Goal: Task Accomplishment & Management: Complete application form

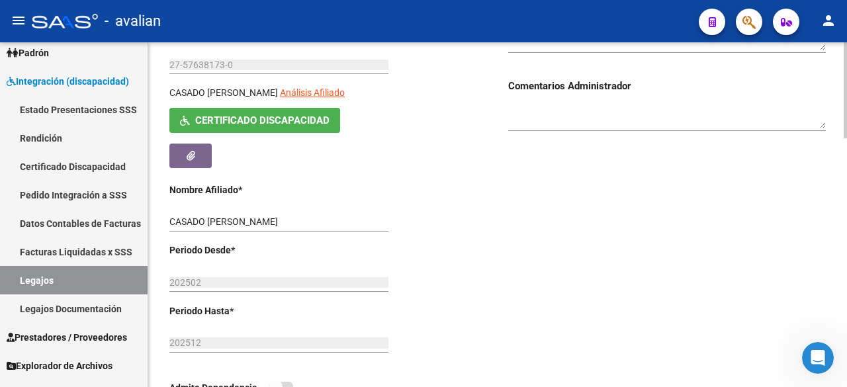
scroll to position [163, 0]
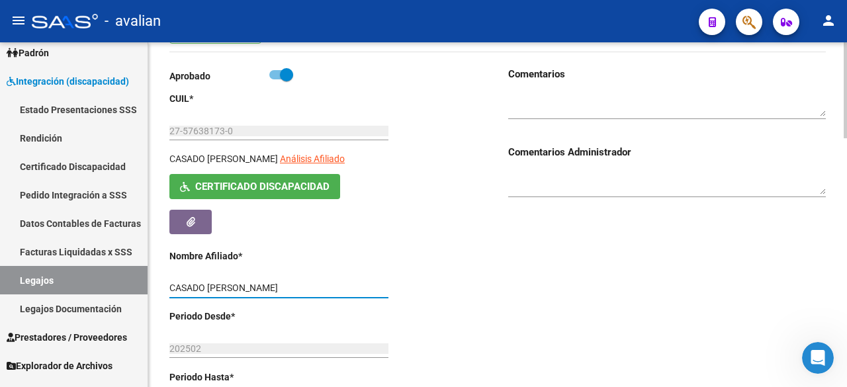
drag, startPoint x: 259, startPoint y: 286, endPoint x: 167, endPoint y: 284, distance: 92.7
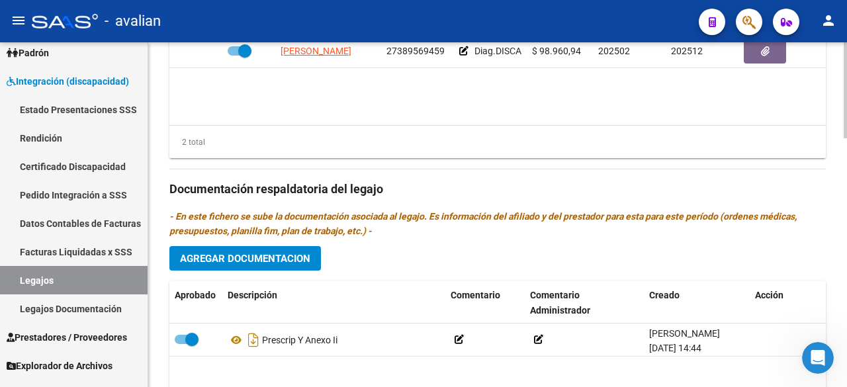
scroll to position [560, 0]
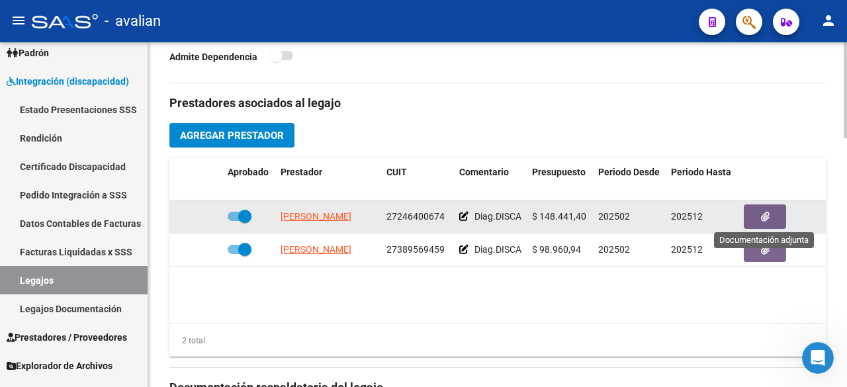
click at [758, 219] on button "button" at bounding box center [765, 216] width 42 height 24
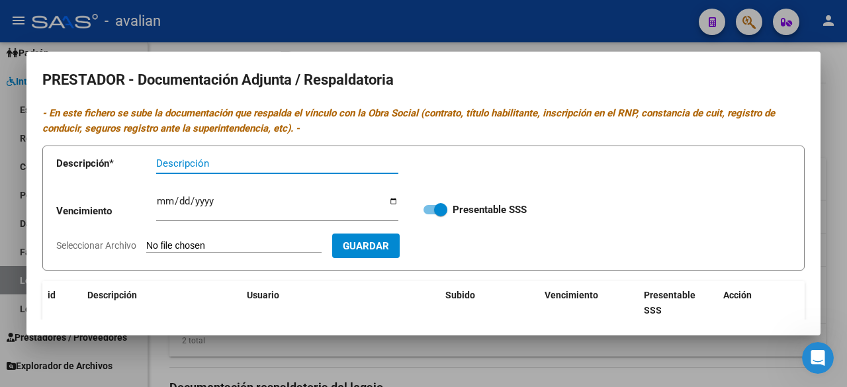
scroll to position [169, 0]
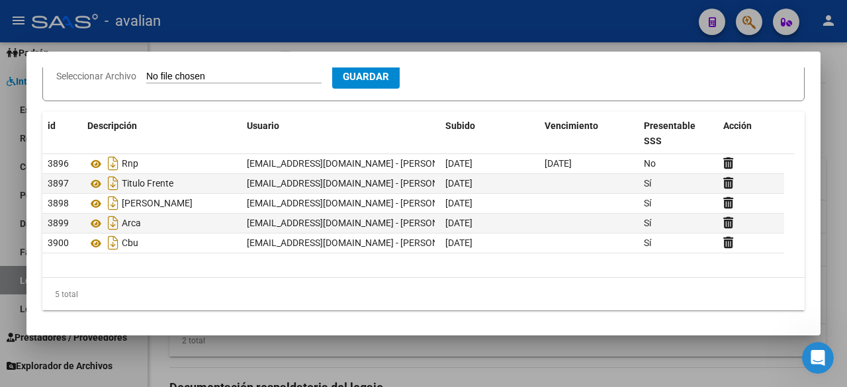
click at [530, 35] on div at bounding box center [423, 193] width 847 height 387
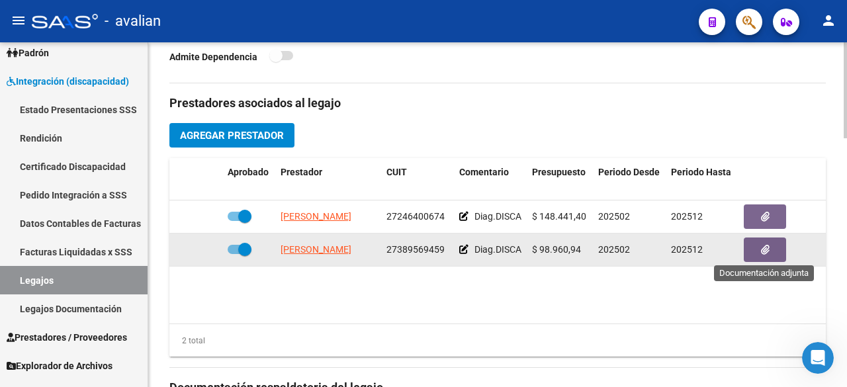
click at [761, 259] on button "button" at bounding box center [765, 250] width 42 height 24
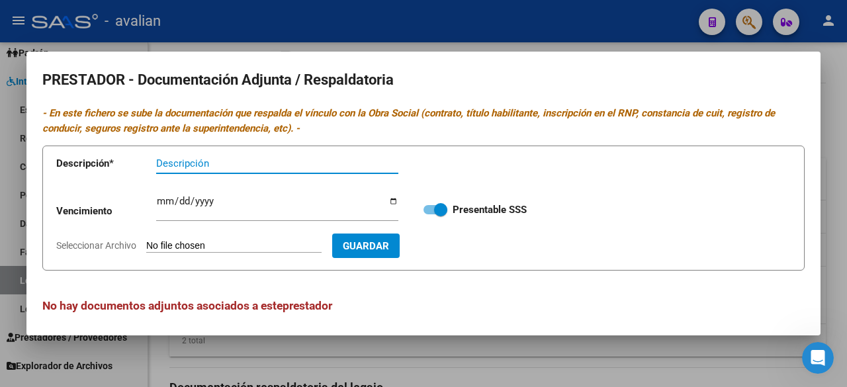
scroll to position [5, 0]
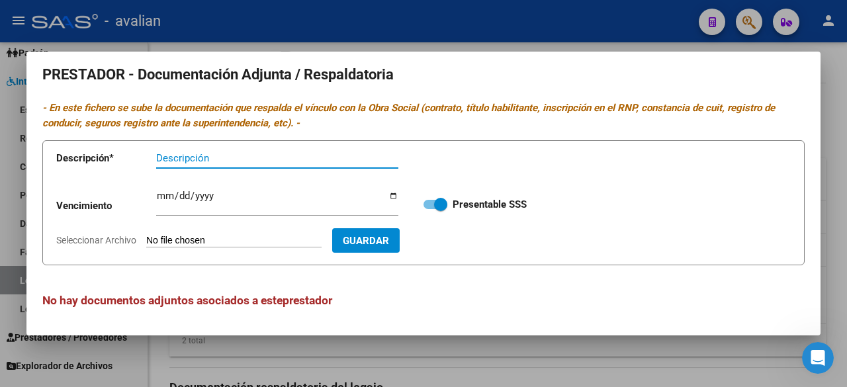
click at [470, 18] on div at bounding box center [423, 193] width 847 height 387
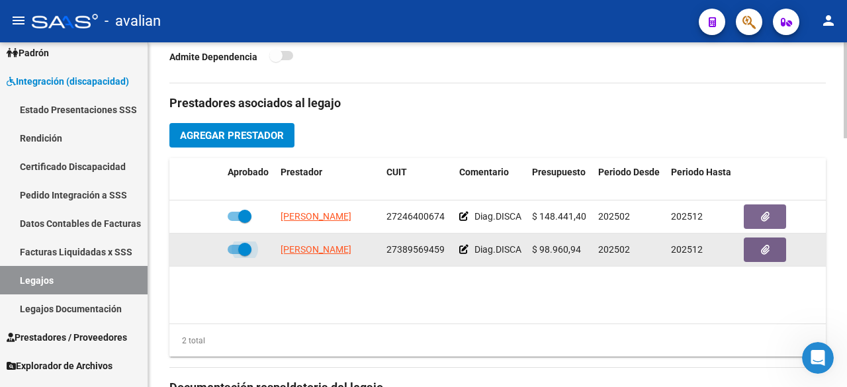
click at [240, 243] on span at bounding box center [244, 249] width 13 height 13
click at [234, 254] on input "checkbox" at bounding box center [234, 254] width 1 height 1
checkbox input "false"
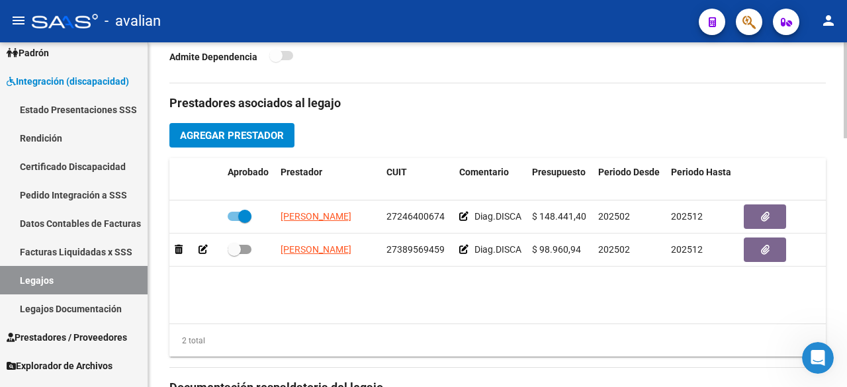
scroll to position [758, 0]
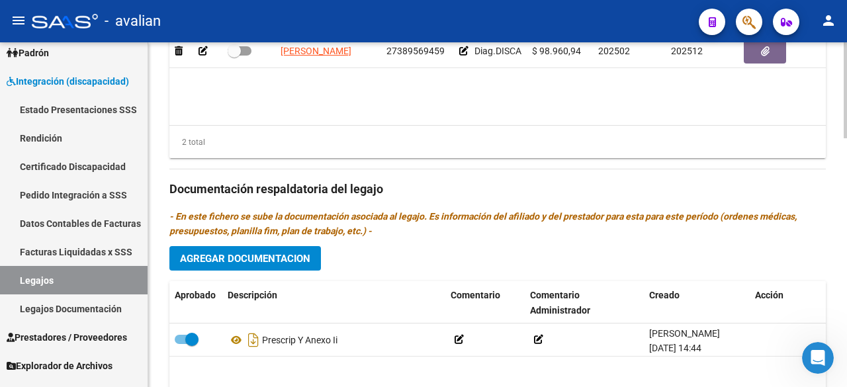
click at [274, 263] on button "Agregar Documentacion" at bounding box center [245, 258] width 152 height 24
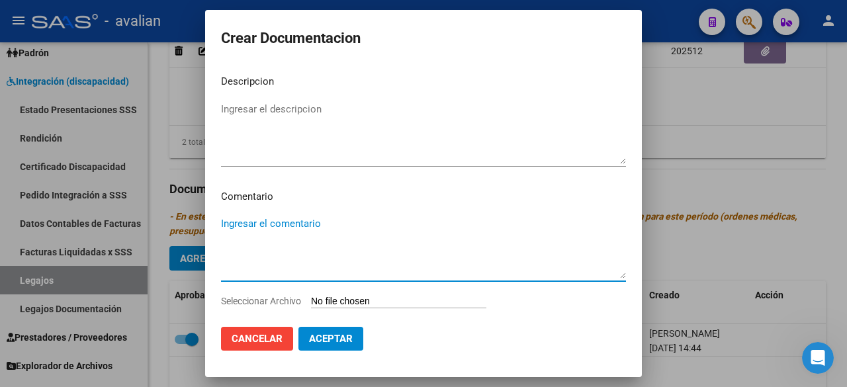
click at [275, 220] on textarea "Ingresar el comentario" at bounding box center [423, 247] width 405 height 62
paste textarea "- Terapia Ocupacional: 3 ss semanales - [PERSON_NAME]"
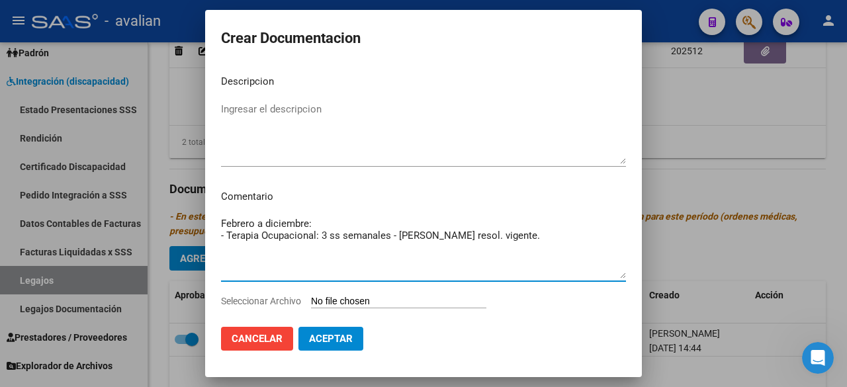
drag, startPoint x: 275, startPoint y: 249, endPoint x: 199, endPoint y: 238, distance: 77.6
click at [199, 238] on div "Crear Documentacion Descripcion Ingresar el descripcion Comentario Febrero a di…" at bounding box center [423, 193] width 847 height 387
click at [269, 245] on textarea "Febrero a diciembre: - Terapia Ocupacional: 3 ss semanales - [PERSON_NAME] reso…" at bounding box center [423, 247] width 405 height 62
drag, startPoint x: 316, startPoint y: 234, endPoint x: 238, endPoint y: 237, distance: 78.8
click at [227, 238] on textarea "Febrero a diciembre: - Terapia Ocupacional: 3 ss semanales - [PERSON_NAME] reso…" at bounding box center [423, 247] width 405 height 62
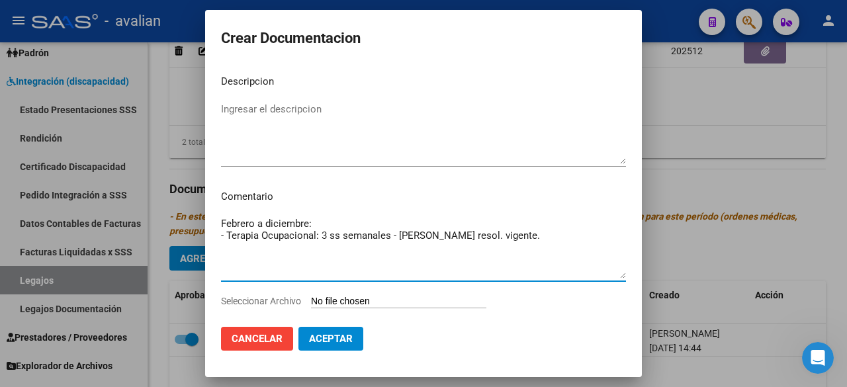
type textarea "Febrero a diciembre: - Terapia Ocupacional: 3 ss semanales - [PERSON_NAME] reso…"
click at [294, 114] on textarea "Ingresar el descripcion" at bounding box center [423, 133] width 405 height 62
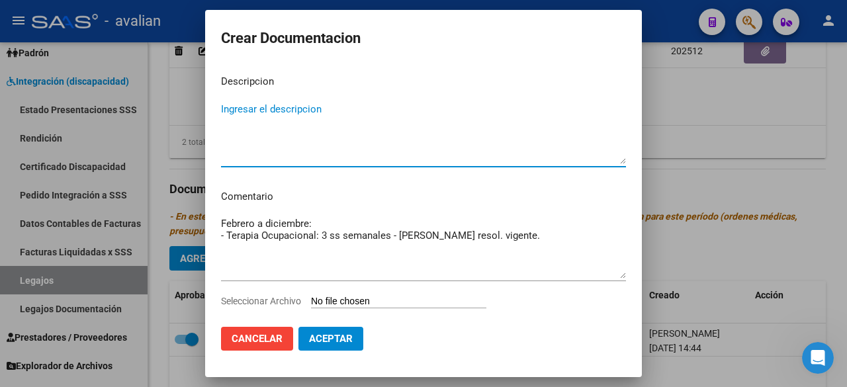
drag, startPoint x: 294, startPoint y: 114, endPoint x: 267, endPoint y: 107, distance: 27.9
paste textarea "Terapia Ocupacional"
type textarea "Terapia Ocupacional"
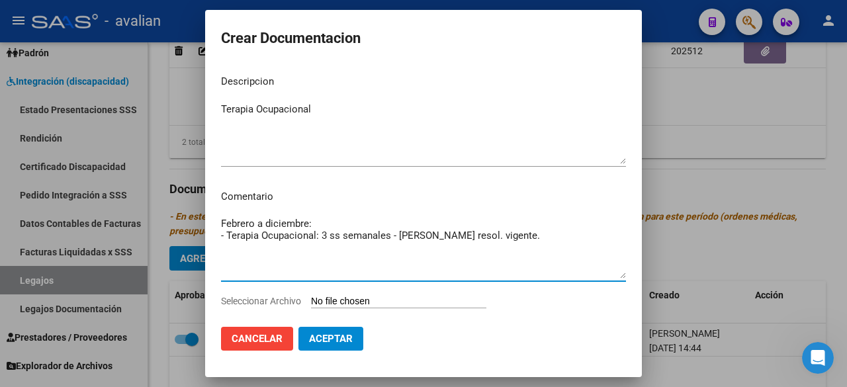
drag, startPoint x: 574, startPoint y: 243, endPoint x: 396, endPoint y: 242, distance: 178.0
click at [396, 242] on textarea "Febrero a diciembre: - Terapia Ocupacional: 3 ss semanales - [PERSON_NAME] reso…" at bounding box center [423, 247] width 405 height 62
drag, startPoint x: 338, startPoint y: 261, endPoint x: 220, endPoint y: 240, distance: 120.3
click at [220, 240] on mat-dialog-content "Descripcion Terapia Ocupacional Ingresar el descripcion Comentario Febrero a di…" at bounding box center [423, 189] width 437 height 251
click at [347, 298] on input "Seleccionar Archivo" at bounding box center [398, 302] width 175 height 13
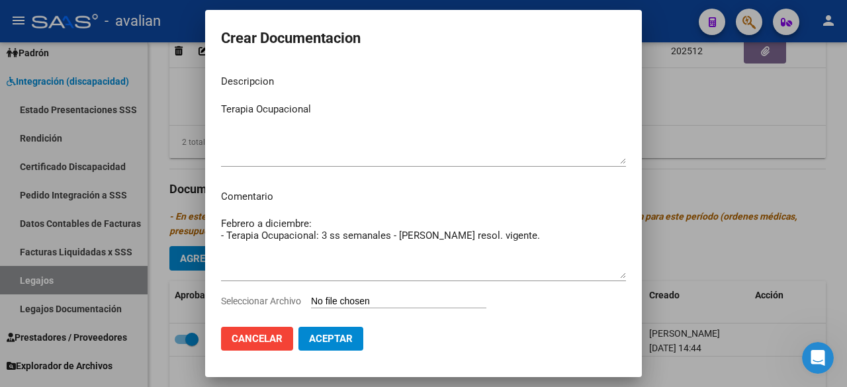
type input "C:\fakepath\5223042_DOCU T.O..pdf"
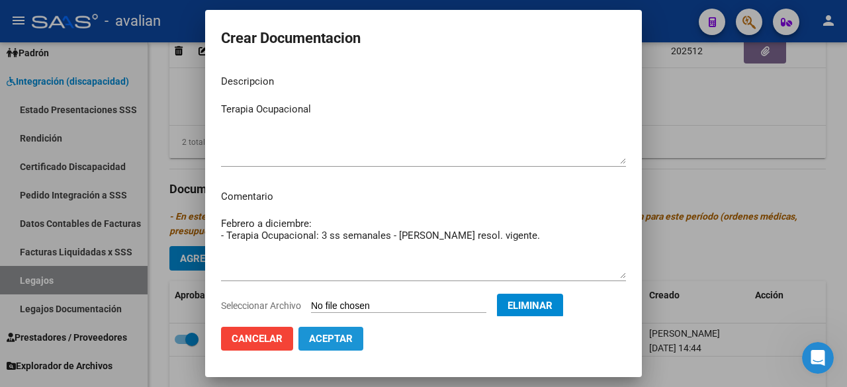
click at [351, 341] on span "Aceptar" at bounding box center [331, 339] width 44 height 12
checkbox input "false"
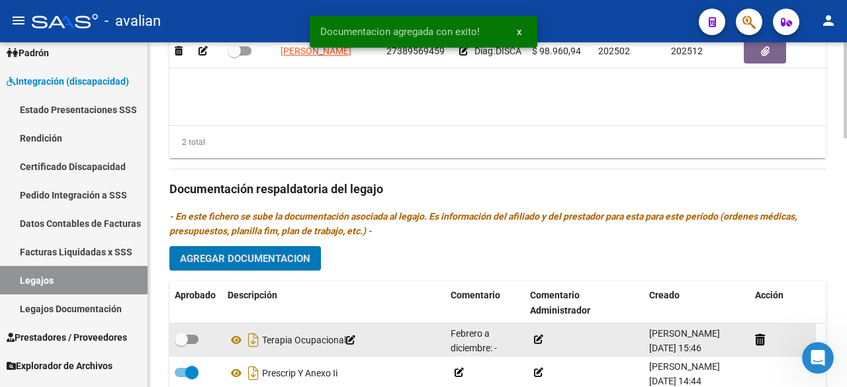
click at [537, 335] on icon at bounding box center [538, 339] width 9 height 9
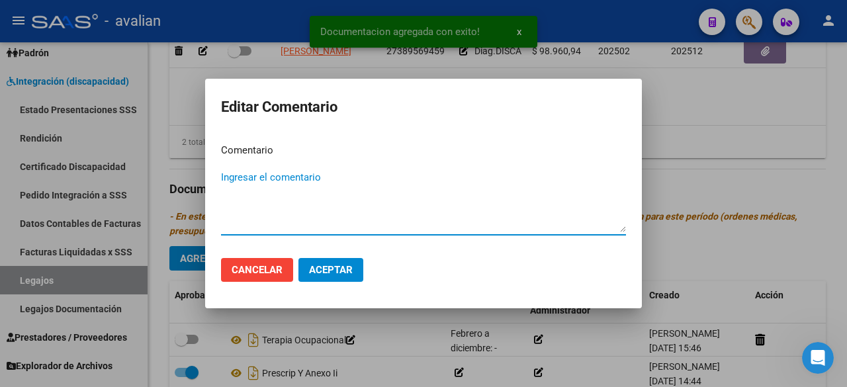
paste textarea "- Terapia Ocupacional: 3 ss semanales - [PERSON_NAME] resol. vigente."
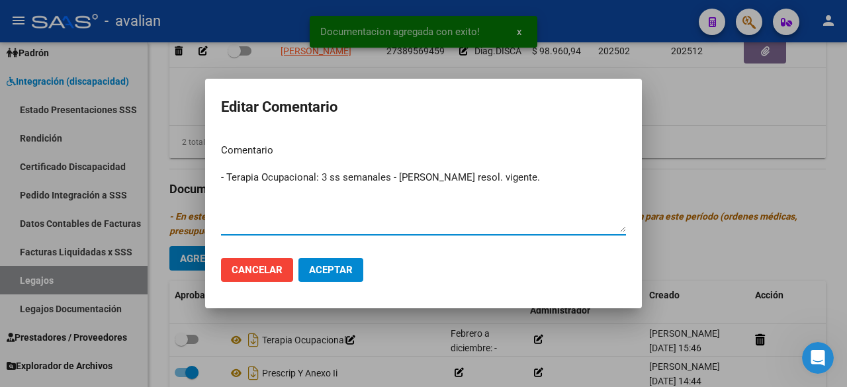
type textarea "- Terapia Ocupacional: 3 ss semanales - [PERSON_NAME] resol. vigente."
click at [334, 285] on mat-dialog-actions "Cancelar Aceptar" at bounding box center [423, 269] width 405 height 45
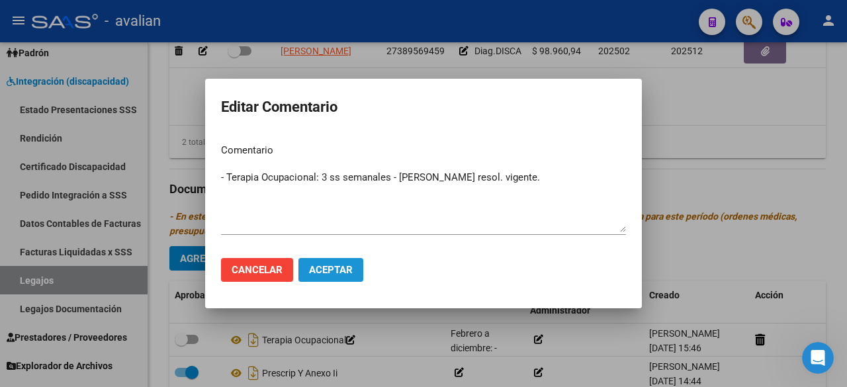
click at [338, 271] on span "Aceptar" at bounding box center [331, 270] width 44 height 12
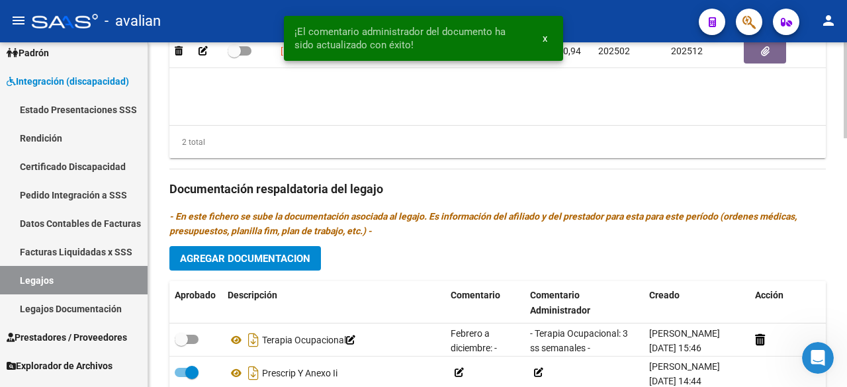
scroll to position [891, 0]
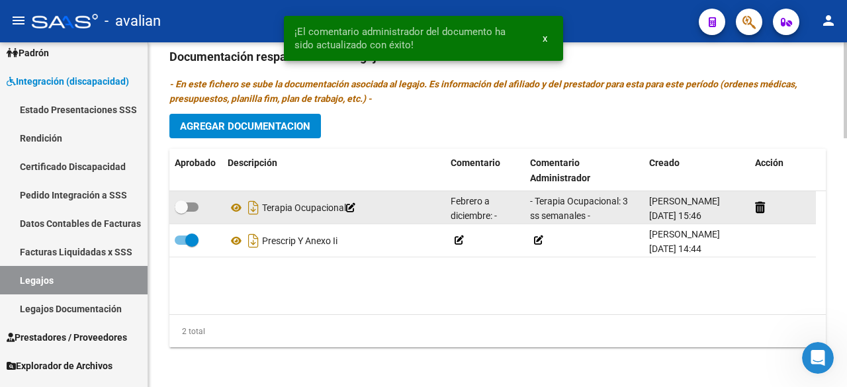
click at [193, 204] on span at bounding box center [187, 206] width 24 height 9
click at [181, 212] on input "checkbox" at bounding box center [181, 212] width 1 height 1
checkbox input "true"
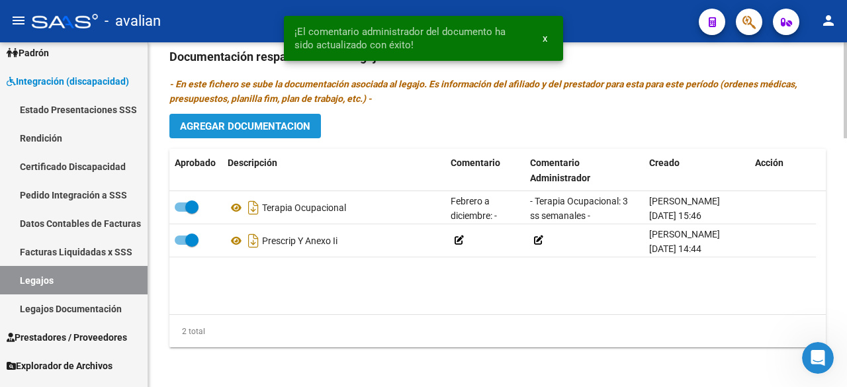
click at [259, 114] on button "Agregar Documentacion" at bounding box center [245, 126] width 152 height 24
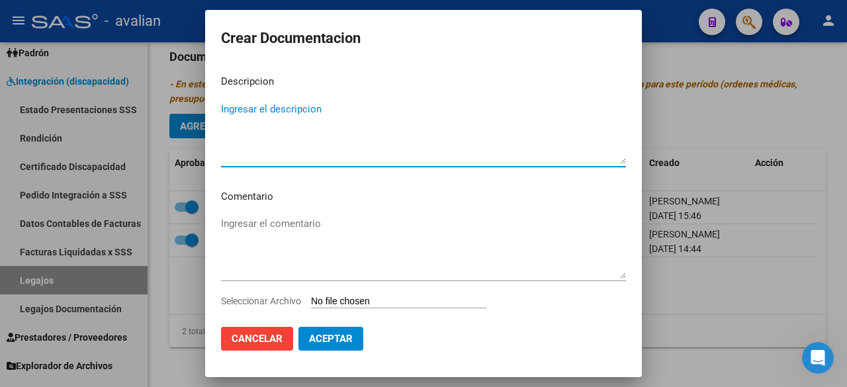
click at [376, 300] on input "Seleccionar Archivo" at bounding box center [398, 302] width 175 height 13
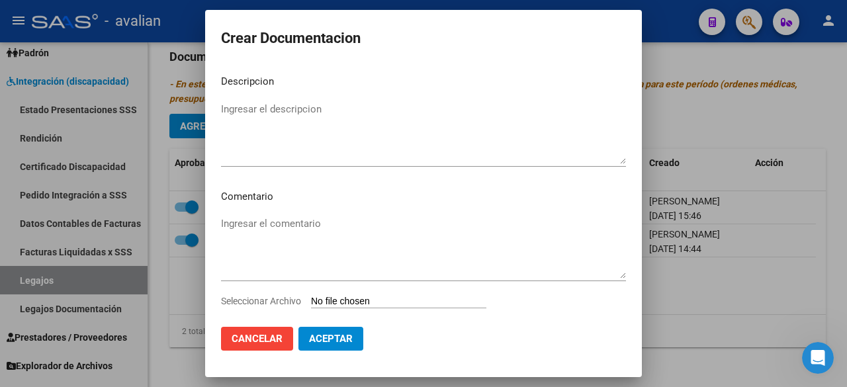
type input "C:\fakepath\5223042_DOCU SOCIO.pdf"
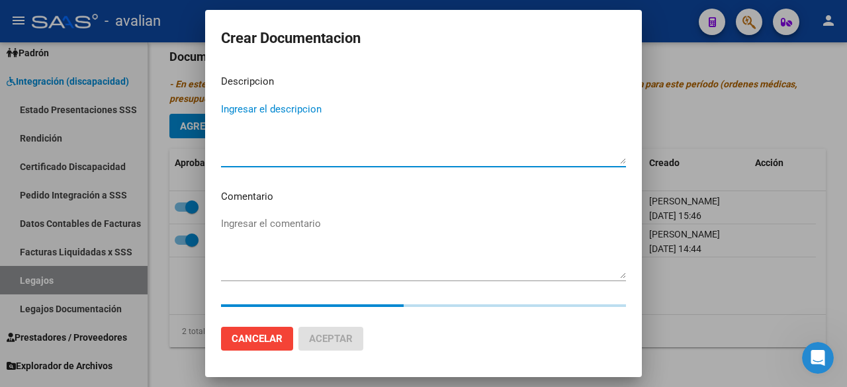
click at [297, 111] on textarea "Ingresar el descripcion" at bounding box center [423, 133] width 405 height 62
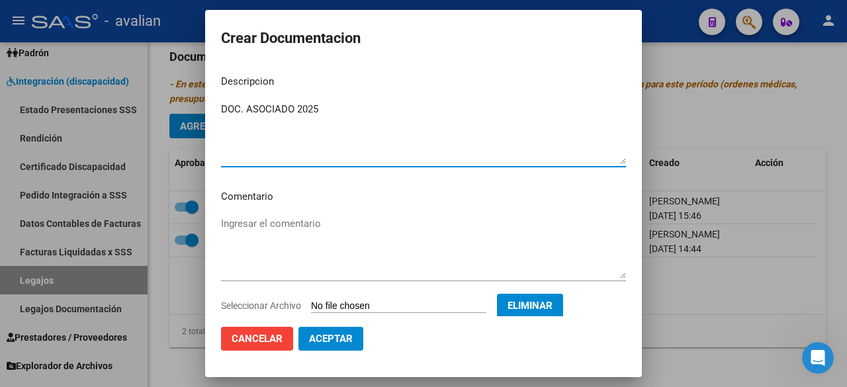
type textarea "DOC. ASOCIADO 2025"
click at [333, 339] on span "Aceptar" at bounding box center [331, 339] width 44 height 12
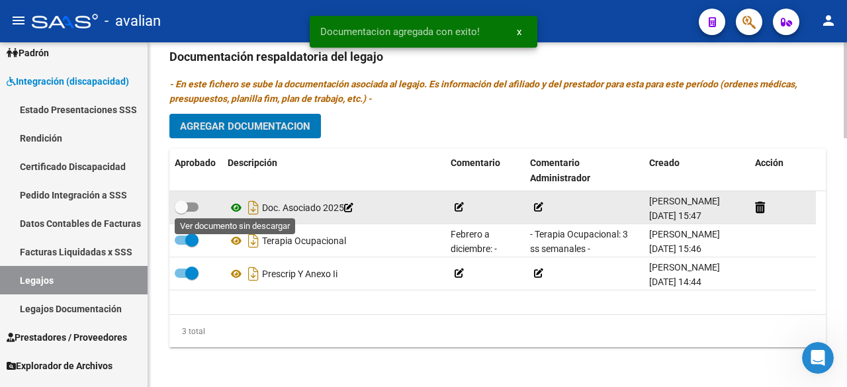
click at [238, 201] on icon at bounding box center [236, 208] width 17 height 16
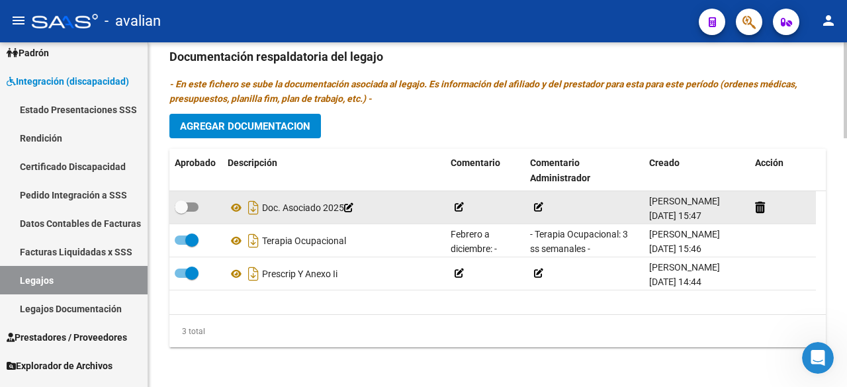
click at [193, 206] on span at bounding box center [187, 206] width 24 height 9
click at [181, 212] on input "checkbox" at bounding box center [181, 212] width 1 height 1
checkbox input "true"
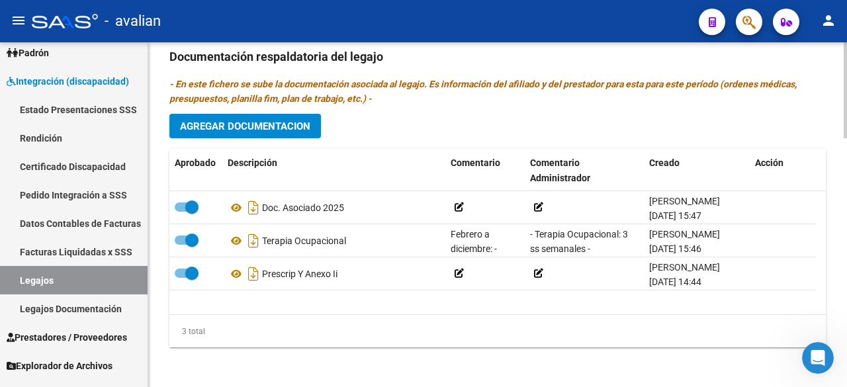
click at [288, 128] on span "Agregar Documentacion" at bounding box center [245, 126] width 130 height 12
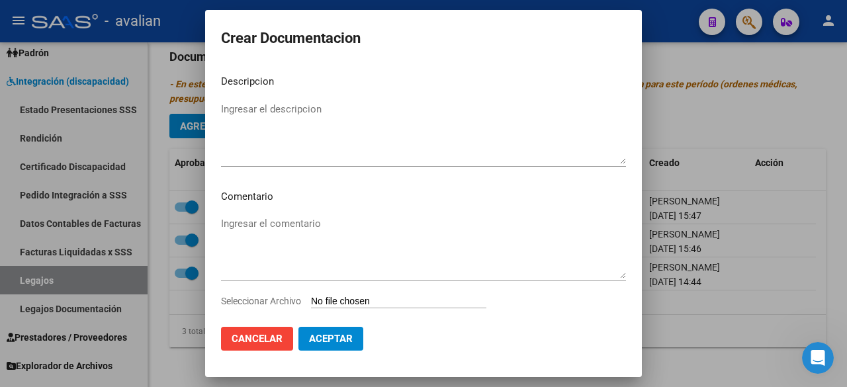
click at [419, 298] on input "Seleccionar Archivo" at bounding box center [398, 302] width 175 height 13
type input "C:\fakepath\5223042_FONO (1).pdf"
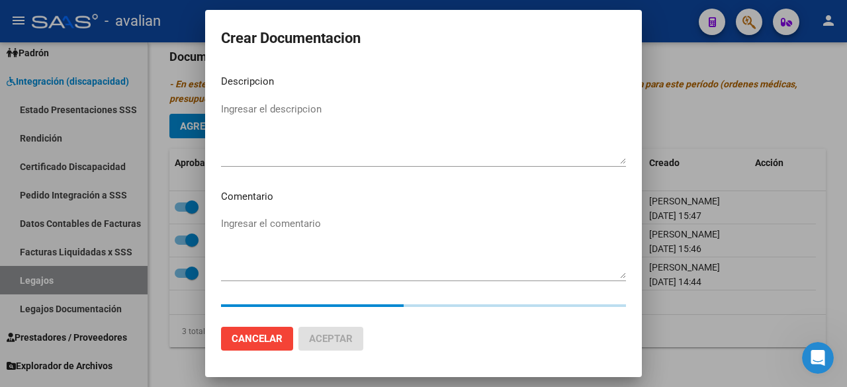
click at [286, 111] on textarea "Ingresar el descripcion" at bounding box center [423, 133] width 405 height 62
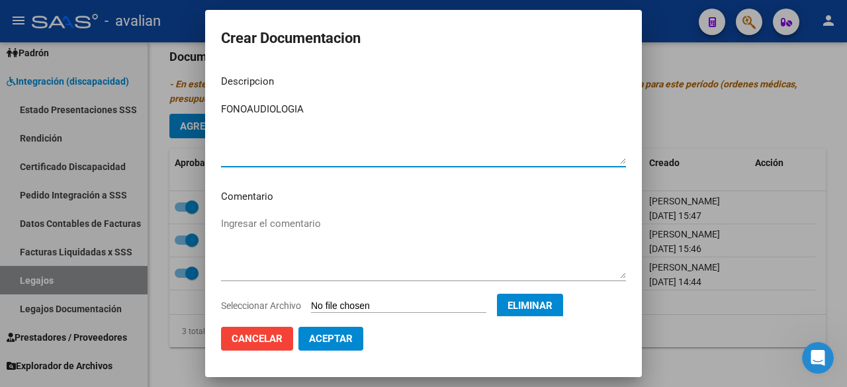
type textarea "FONOAUDIOLOGIA"
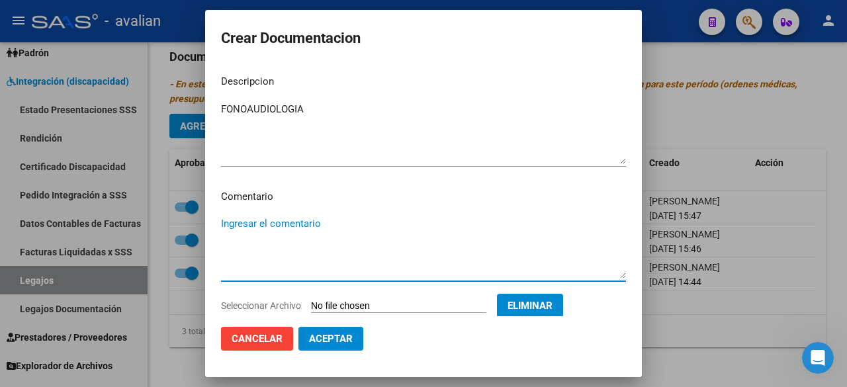
click at [320, 271] on textarea "Ingresar el comentario" at bounding box center [423, 247] width 405 height 62
paste textarea "- Fonoaudiología: 2 ss [PERSON_NAME]"
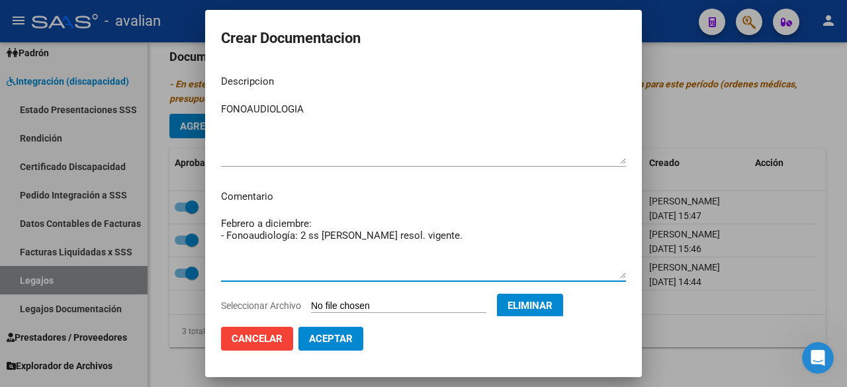
click at [320, 239] on textarea "Febrero a diciembre: - Fonoaudiología: 2 ss [PERSON_NAME] resol. vigente." at bounding box center [423, 247] width 405 height 62
drag, startPoint x: 407, startPoint y: 269, endPoint x: 218, endPoint y: 236, distance: 192.1
click at [218, 236] on mat-dialog-content "Descripcion FONOAUDIOLOGIA Ingresar el descripcion Comentario Febrero a diciemb…" at bounding box center [423, 189] width 437 height 251
click at [287, 261] on textarea "Febrero a diciembre: - Fonoaudiología: 2 ss semanales - [PERSON_NAME] resol. vi…" at bounding box center [423, 247] width 405 height 62
type textarea "Febrero a diciembre: - Fonoaudiología: 2 ss semanales - [PERSON_NAME] resol. vi…"
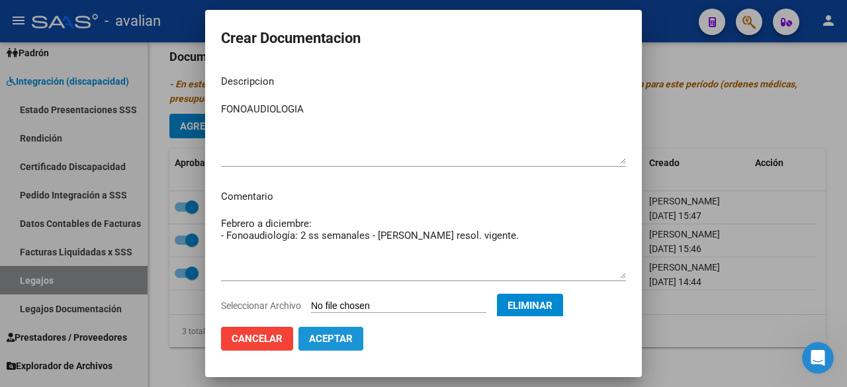
click at [348, 344] on span "Aceptar" at bounding box center [331, 339] width 44 height 12
checkbox input "false"
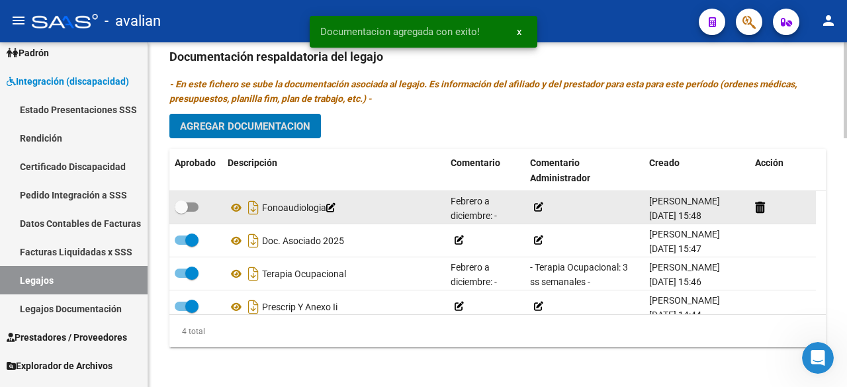
click at [535, 205] on icon at bounding box center [538, 206] width 9 height 9
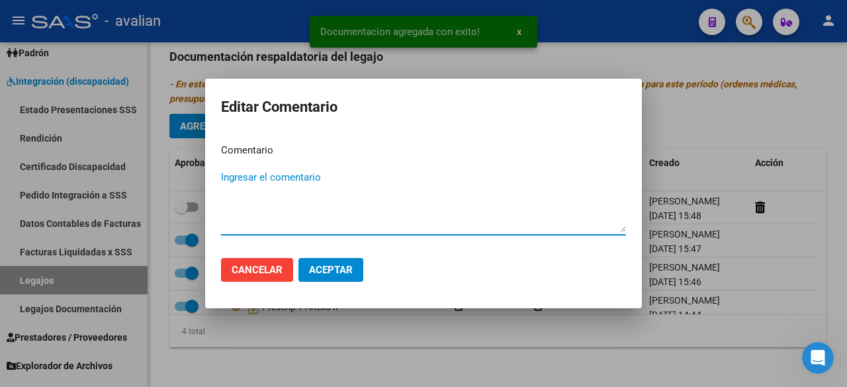
paste textarea "- Fonoaudiología: 2 ss semanales - [PERSON_NAME] resol. vigente."
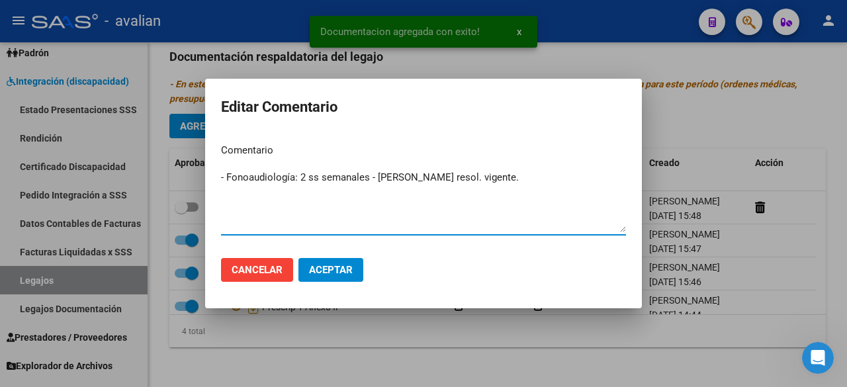
type textarea "- Fonoaudiología: 2 ss semanales - [PERSON_NAME] resol. vigente."
click at [351, 265] on span "Aceptar" at bounding box center [331, 270] width 44 height 12
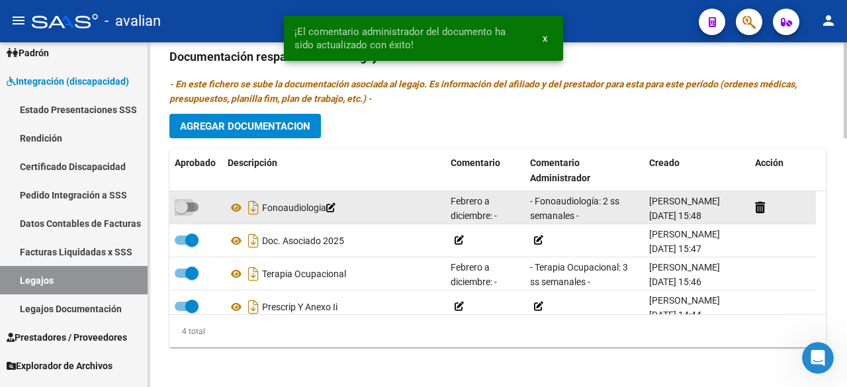
click at [196, 202] on span at bounding box center [187, 206] width 24 height 9
click at [181, 212] on input "checkbox" at bounding box center [181, 212] width 1 height 1
checkbox input "true"
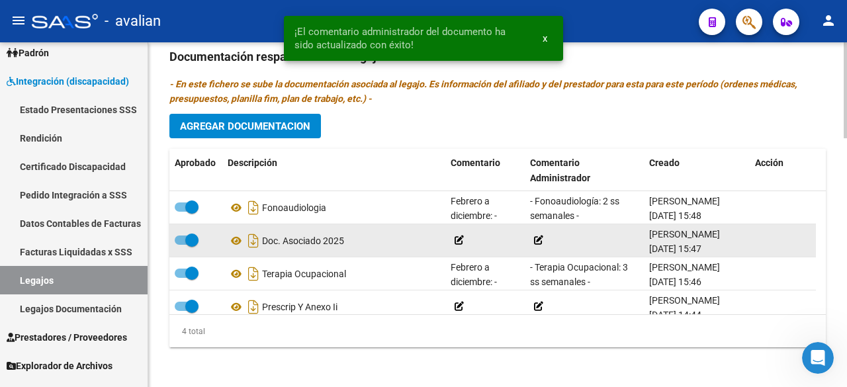
scroll to position [23, 0]
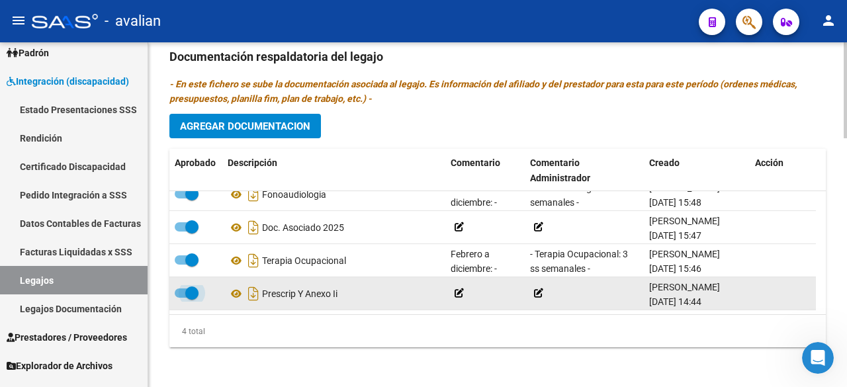
click at [177, 289] on span at bounding box center [187, 293] width 24 height 9
click at [181, 298] on input "checkbox" at bounding box center [181, 298] width 1 height 1
click at [347, 289] on icon at bounding box center [341, 293] width 9 height 9
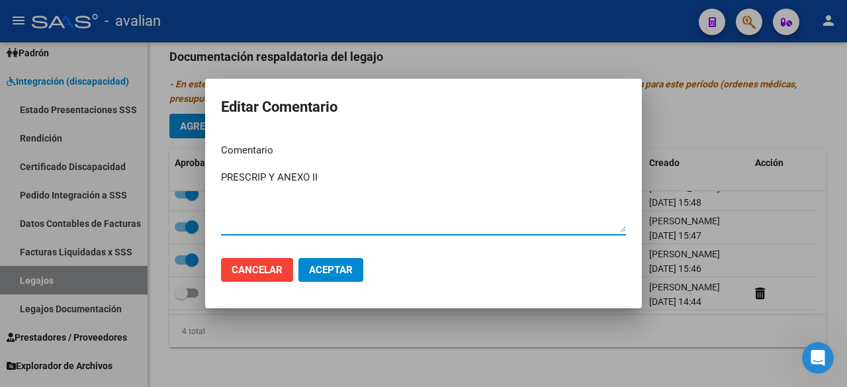
click at [319, 177] on textarea "PRESCRIP Y ANEXO II" at bounding box center [423, 201] width 405 height 62
click at [319, 267] on span "Aceptar" at bounding box center [331, 270] width 44 height 12
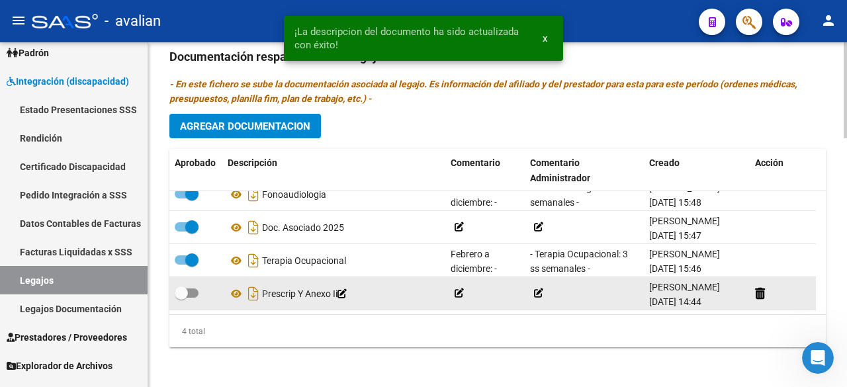
click at [189, 289] on span at bounding box center [187, 293] width 24 height 9
click at [181, 298] on input "checkbox" at bounding box center [181, 298] width 1 height 1
checkbox input "true"
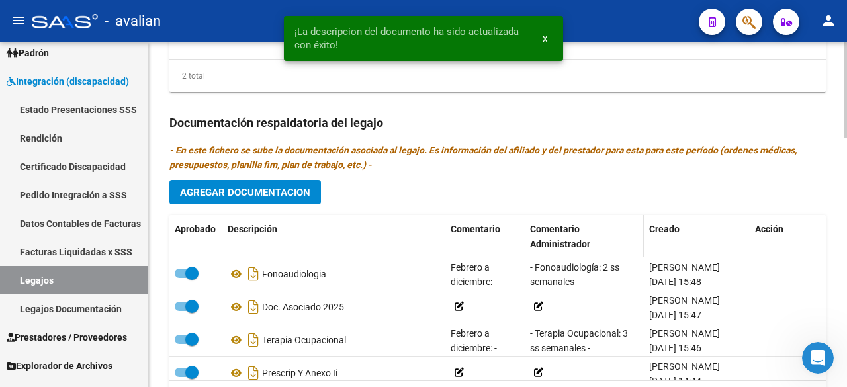
scroll to position [626, 0]
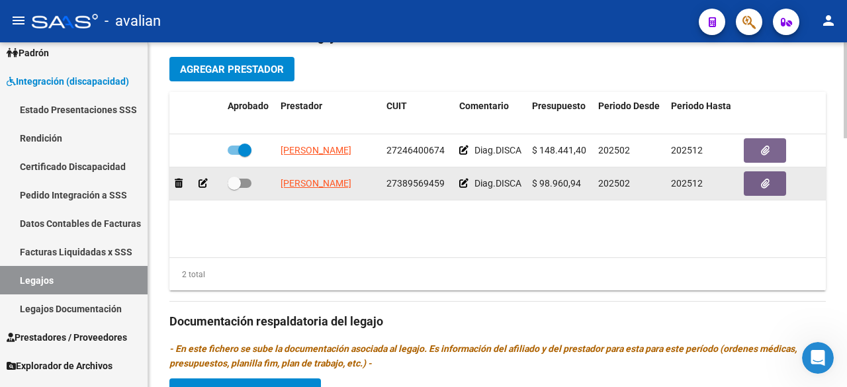
drag, startPoint x: 277, startPoint y: 177, endPoint x: 356, endPoint y: 182, distance: 78.9
click at [356, 182] on datatable-body-cell "[PERSON_NAME]" at bounding box center [328, 183] width 106 height 32
copy span "[PERSON_NAME]"
click at [776, 177] on button "button" at bounding box center [765, 183] width 42 height 24
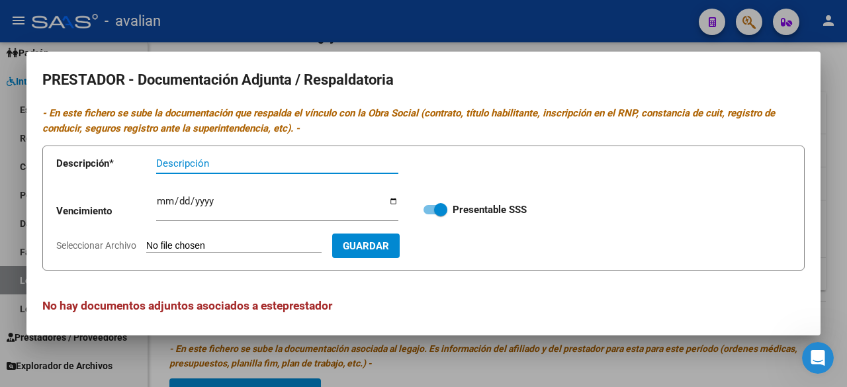
scroll to position [5, 0]
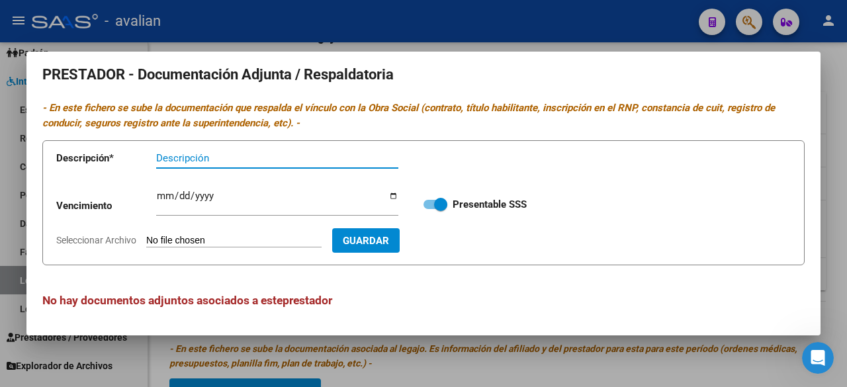
click at [232, 238] on input "Seleccionar Archivo" at bounding box center [233, 241] width 175 height 13
type input "C:\fakepath\RNP [PERSON_NAME].jpg"
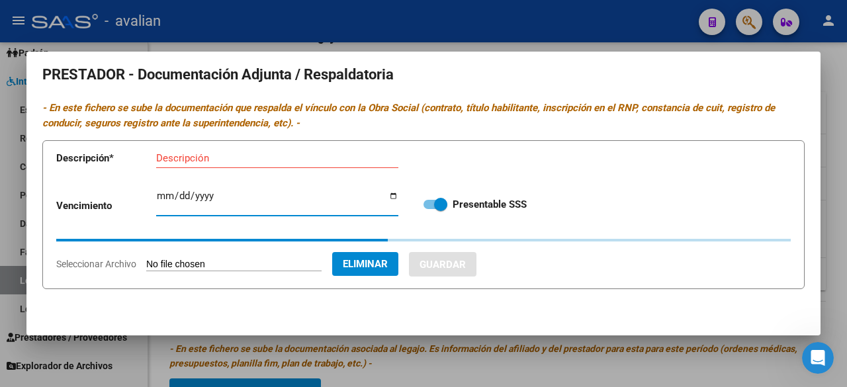
click at [159, 195] on input "Ingresar vencimiento" at bounding box center [277, 201] width 242 height 21
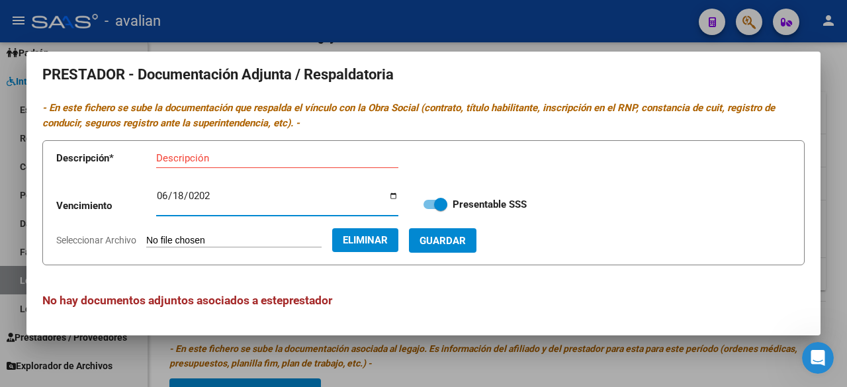
type input "[DATE]"
click at [228, 154] on input "Descripción" at bounding box center [277, 158] width 242 height 12
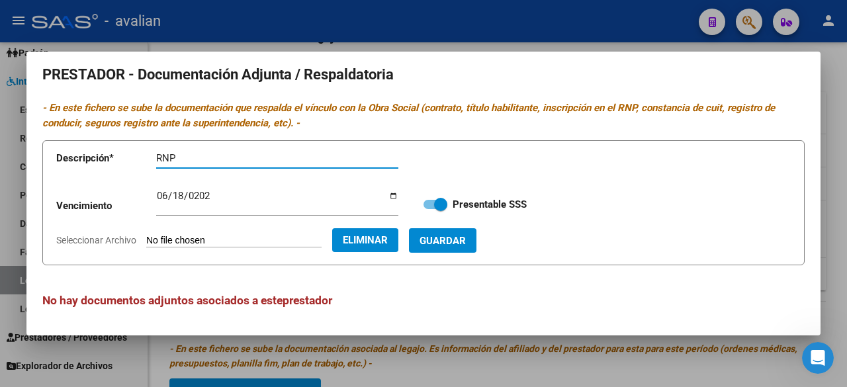
paste input "[PERSON_NAME]"
type input "RNP [PERSON_NAME]"
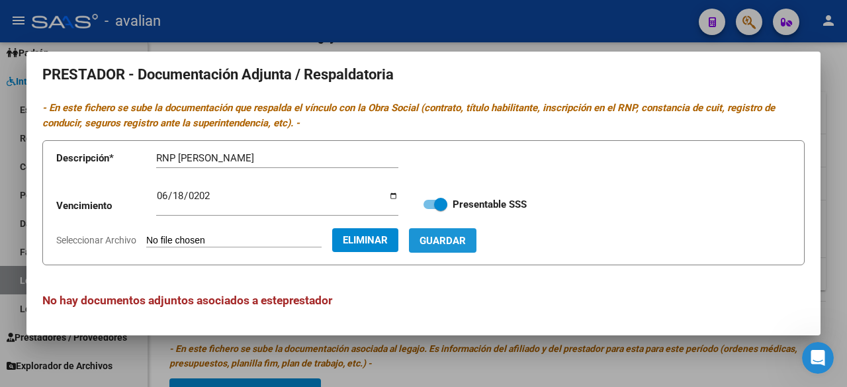
click at [466, 238] on span "Guardar" at bounding box center [443, 241] width 46 height 12
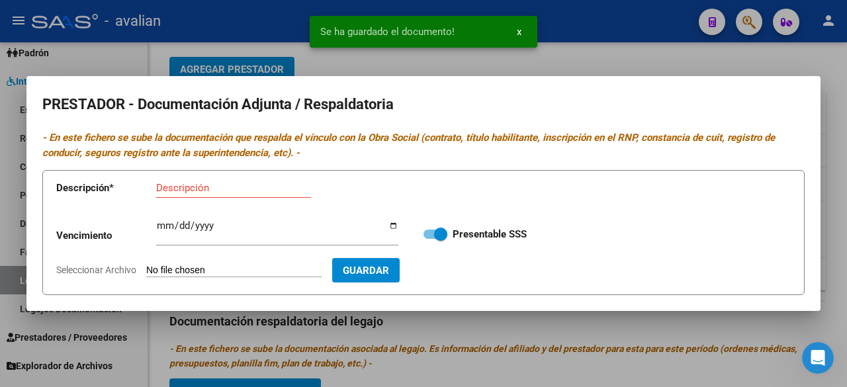
scroll to position [0, 0]
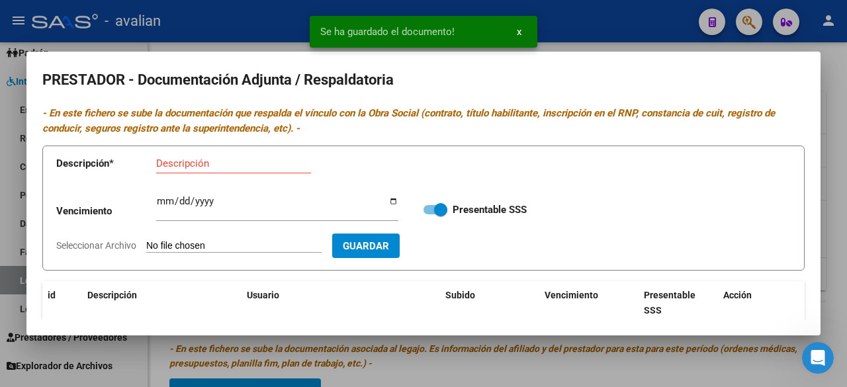
click at [260, 243] on input "Seleccionar Archivo" at bounding box center [233, 246] width 175 height 13
type input "C:\fakepath\CBU [PERSON_NAME].jpg"
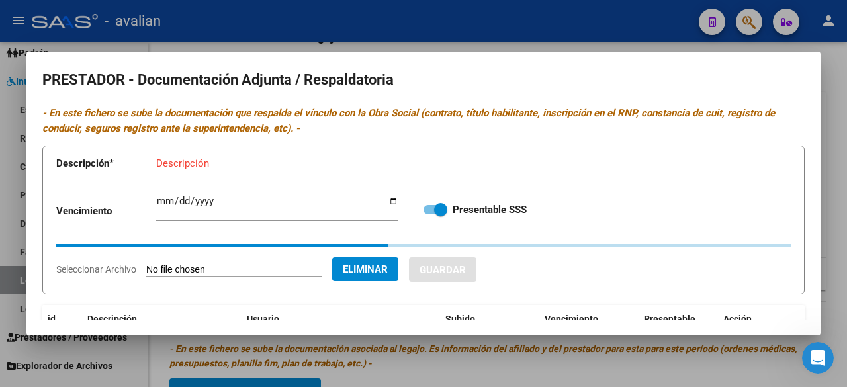
click at [239, 167] on input "Descripción" at bounding box center [233, 163] width 155 height 12
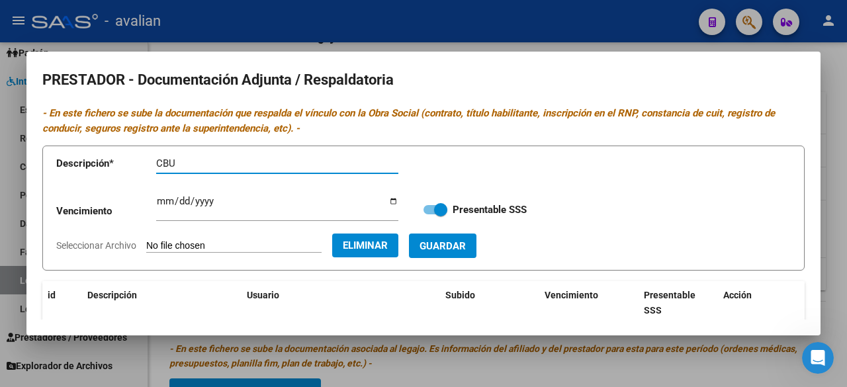
paste input "[PERSON_NAME]"
type input "CBU [PERSON_NAME]"
click at [455, 240] on span "Guardar" at bounding box center [443, 246] width 46 height 12
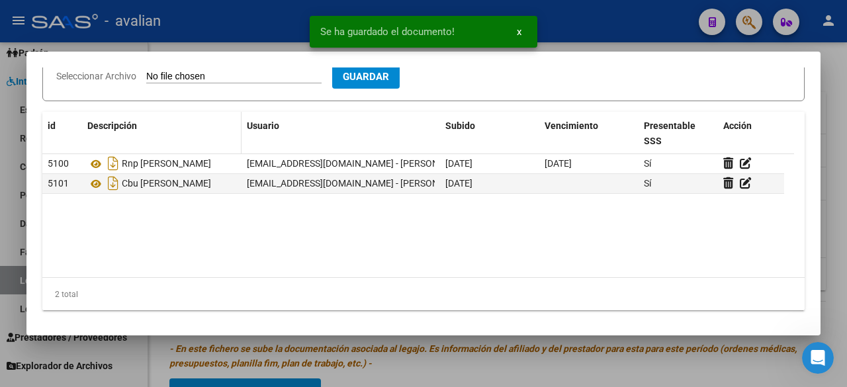
scroll to position [37, 0]
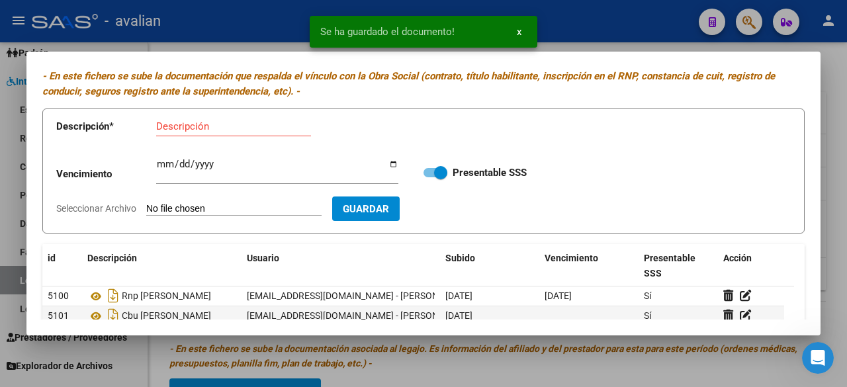
click at [229, 206] on input "Seleccionar Archivo" at bounding box center [233, 209] width 175 height 13
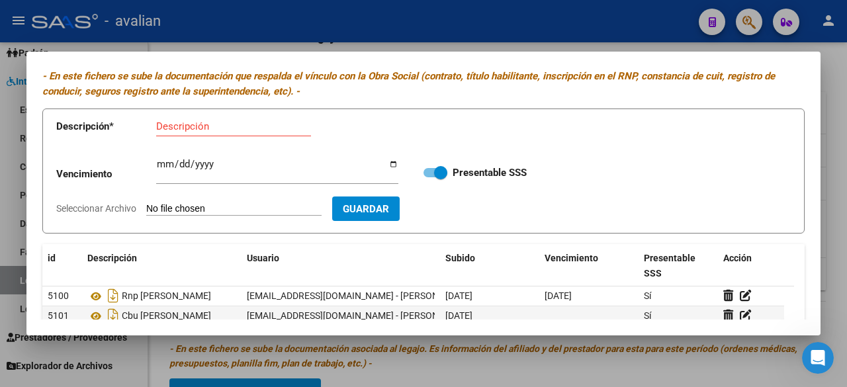
type input "C:\fakepath\DOC. GENERAL [PERSON_NAME].pdf"
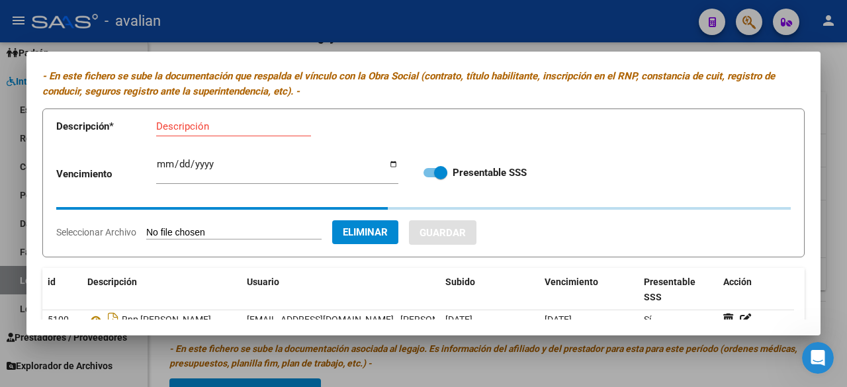
click at [240, 128] on input "Descripción" at bounding box center [233, 126] width 155 height 12
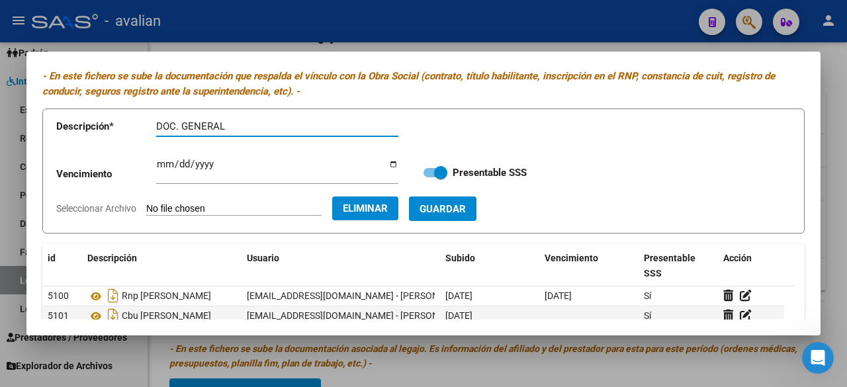
paste input "[PERSON_NAME]"
type input "DOC. GENERAL [PERSON_NAME]"
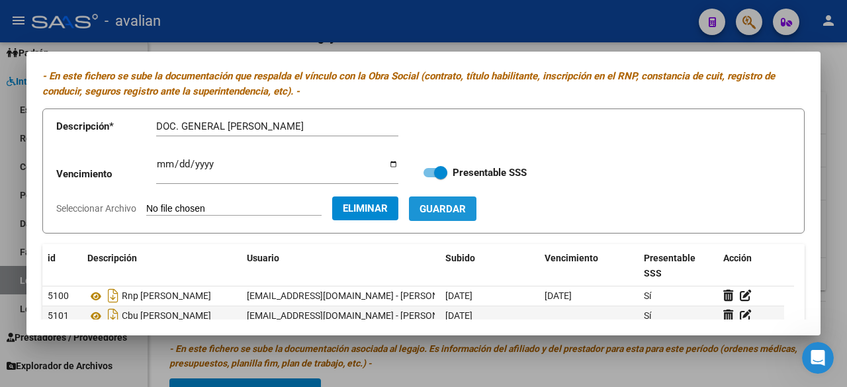
click at [450, 219] on button "Guardar" at bounding box center [442, 209] width 67 height 24
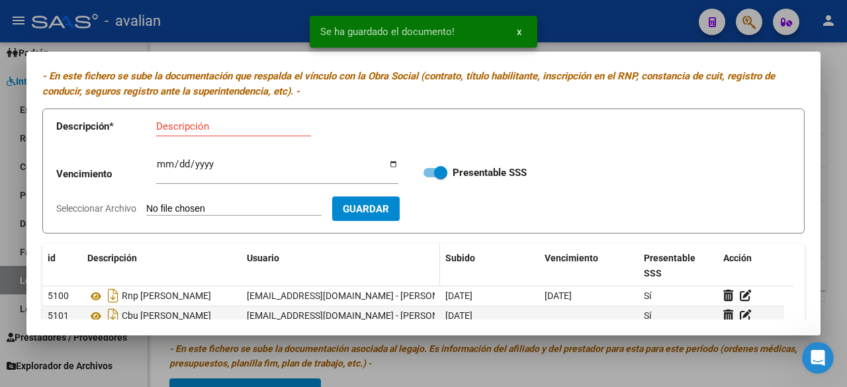
scroll to position [169, 0]
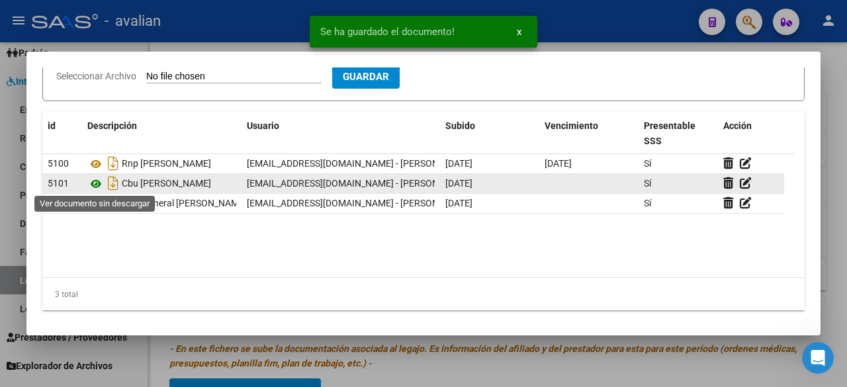
click at [97, 183] on icon at bounding box center [95, 184] width 17 height 16
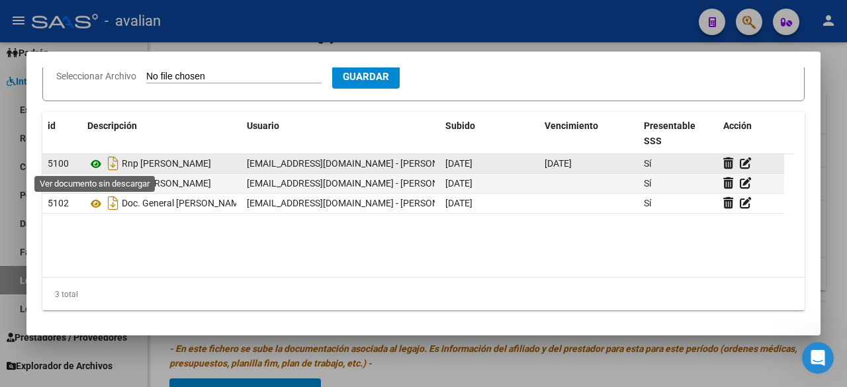
click at [97, 159] on icon at bounding box center [95, 164] width 17 height 16
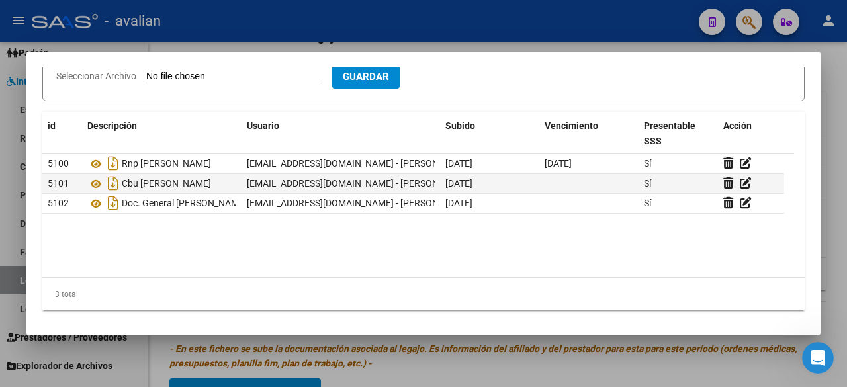
click at [585, 23] on div at bounding box center [423, 193] width 847 height 387
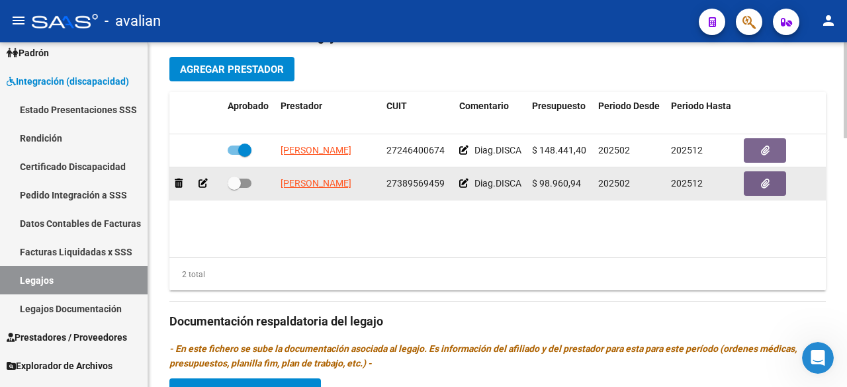
click at [244, 181] on span at bounding box center [240, 183] width 24 height 9
click at [234, 188] on input "checkbox" at bounding box center [234, 188] width 1 height 1
checkbox input "true"
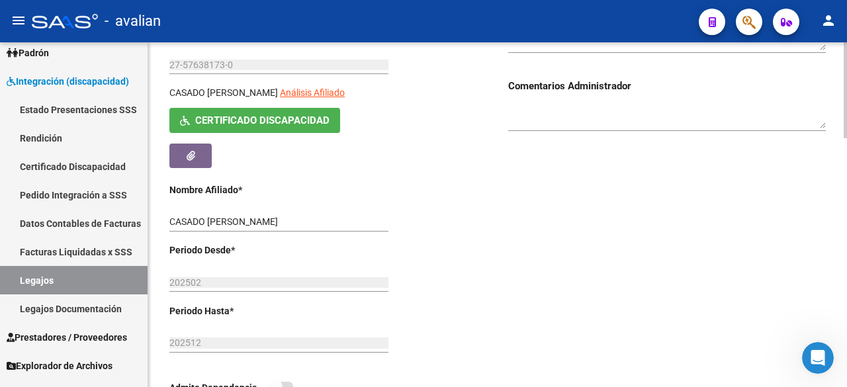
scroll to position [0, 0]
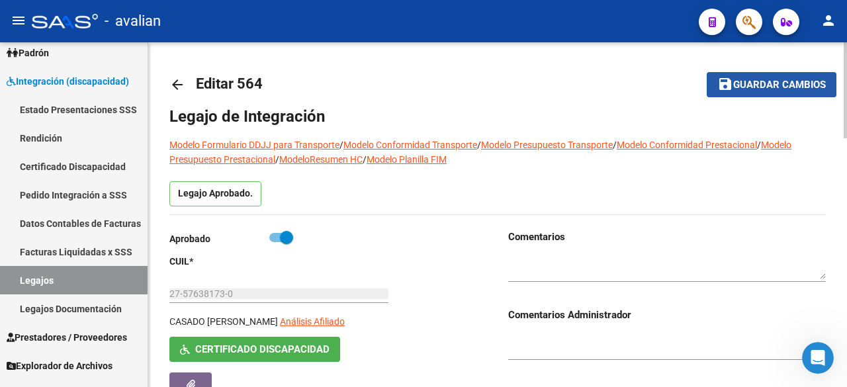
click at [735, 82] on span "Guardar cambios" at bounding box center [779, 85] width 93 height 12
